Goal: Task Accomplishment & Management: Use online tool/utility

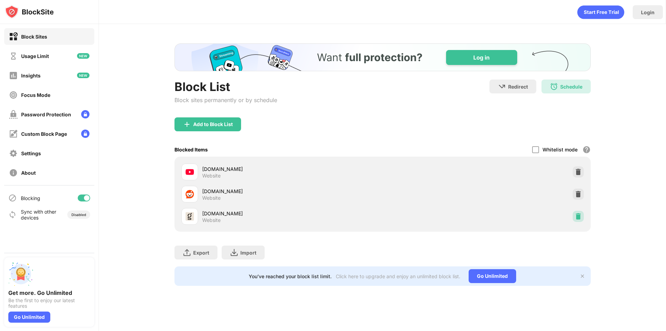
click at [581, 217] on img at bounding box center [578, 216] width 7 height 7
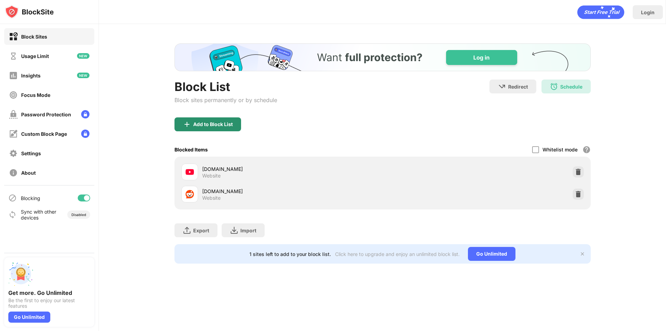
click at [193, 124] on div "Add to Block List" at bounding box center [213, 124] width 40 height 6
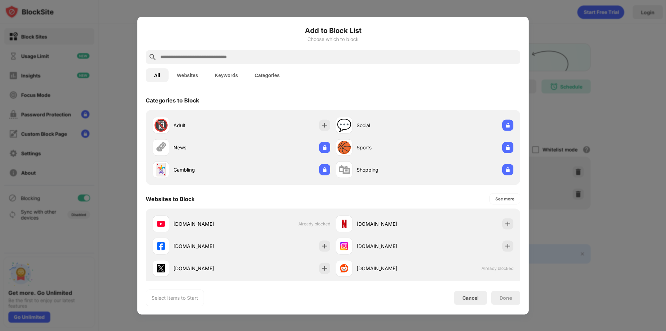
click at [187, 51] on div at bounding box center [333, 57] width 375 height 14
click at [187, 55] on input "text" at bounding box center [339, 57] width 358 height 8
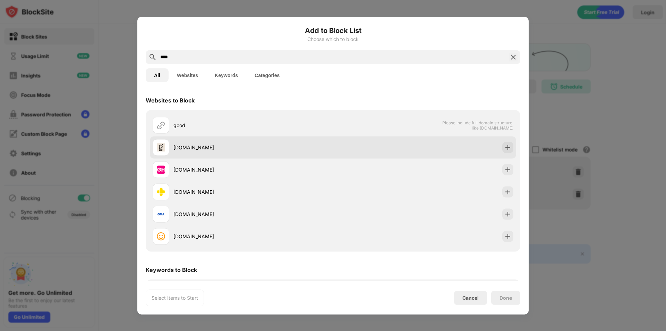
type input "****"
click at [248, 146] on div "[DOMAIN_NAME]" at bounding box center [253, 147] width 160 height 7
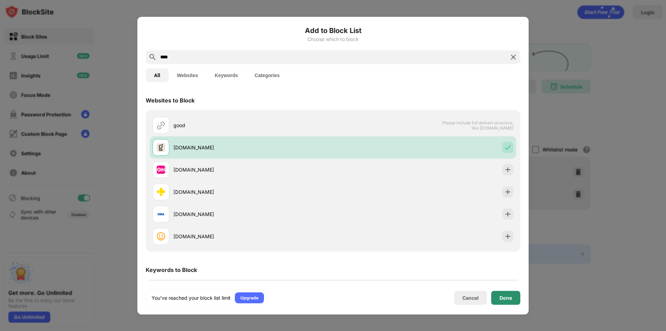
click at [508, 299] on div "Done" at bounding box center [506, 298] width 12 height 6
